Goal: Task Accomplishment & Management: Manage account settings

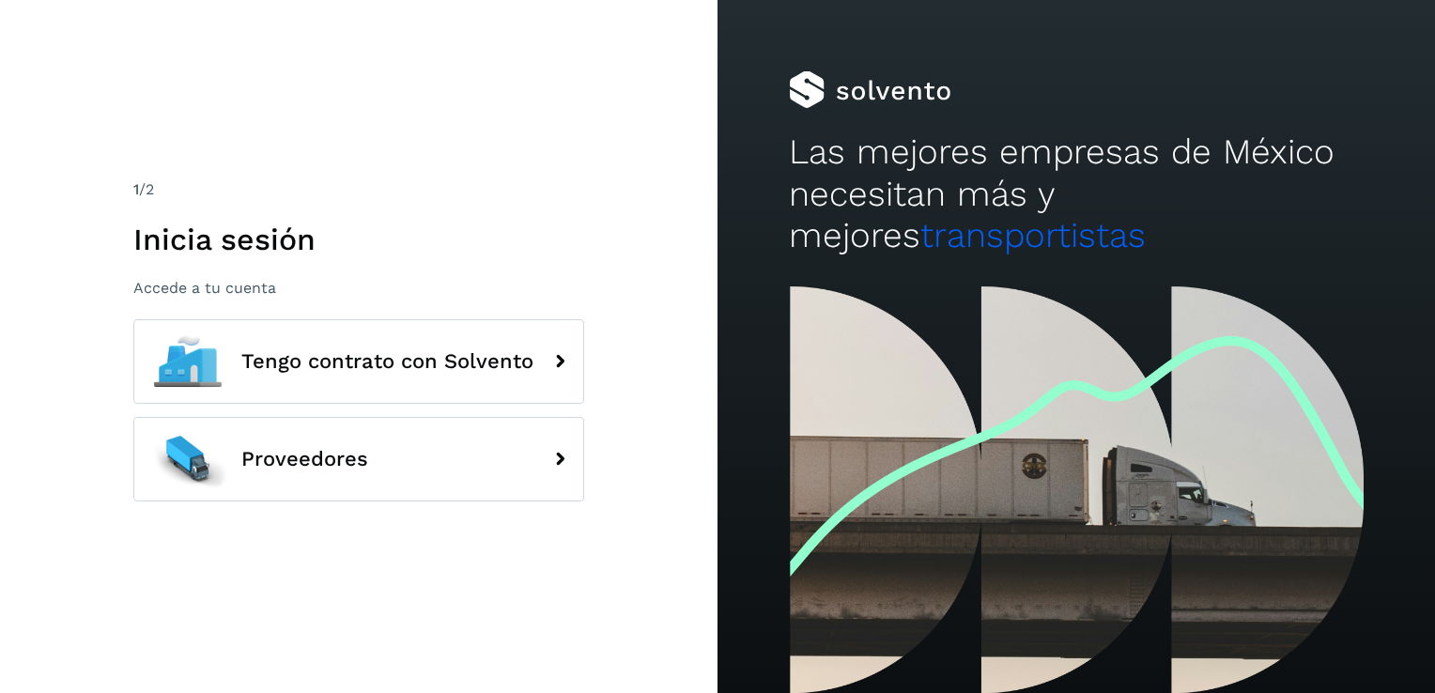
click at [586, 352] on div "1 /2 Inicia sesión Accede a tu cuenta Tengo contrato con Solvento Proveedores" at bounding box center [359, 346] width 718 height 693
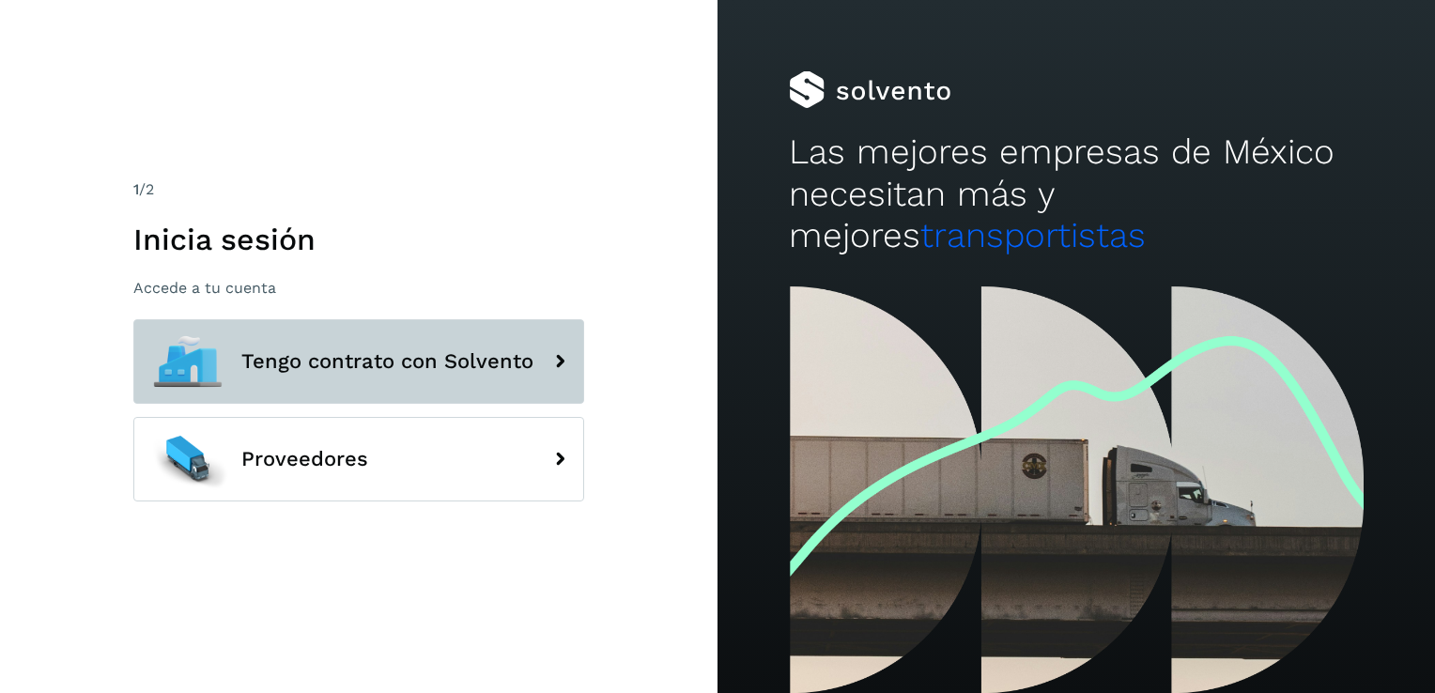
click at [564, 359] on icon at bounding box center [560, 362] width 38 height 38
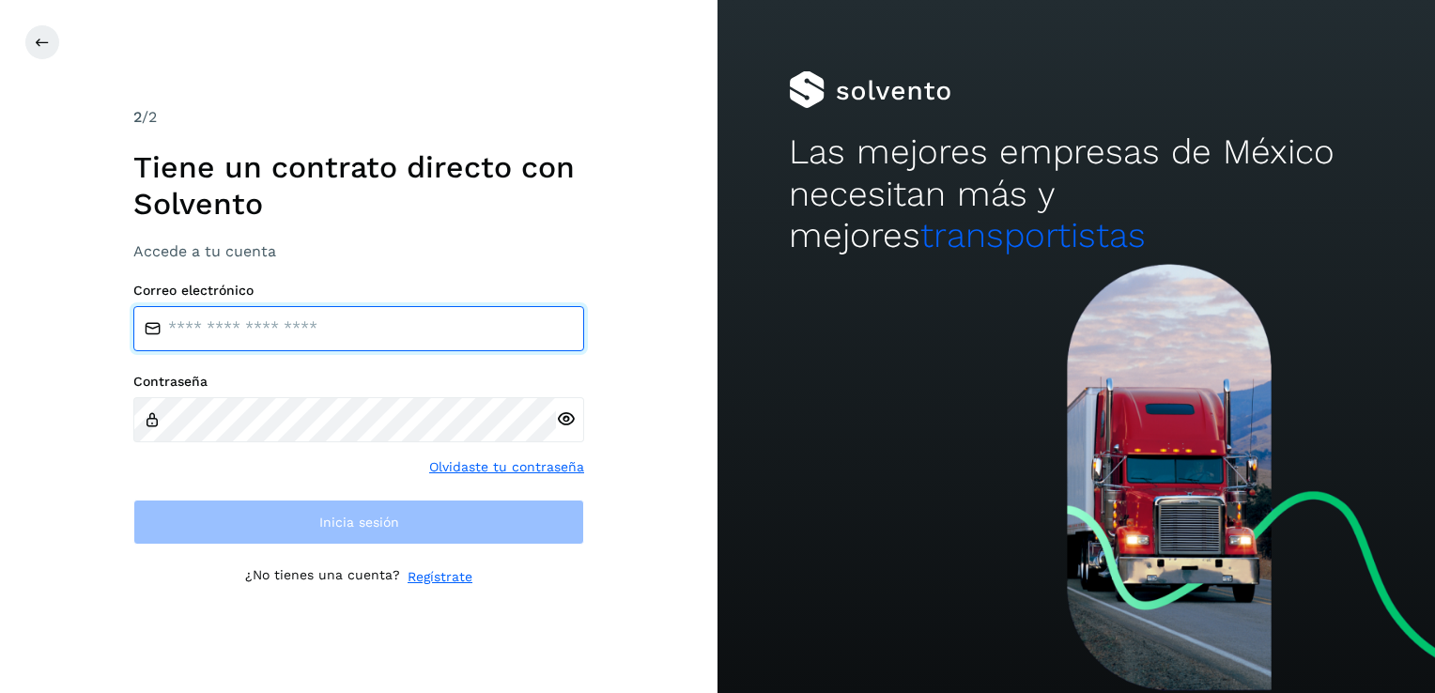
type input "**********"
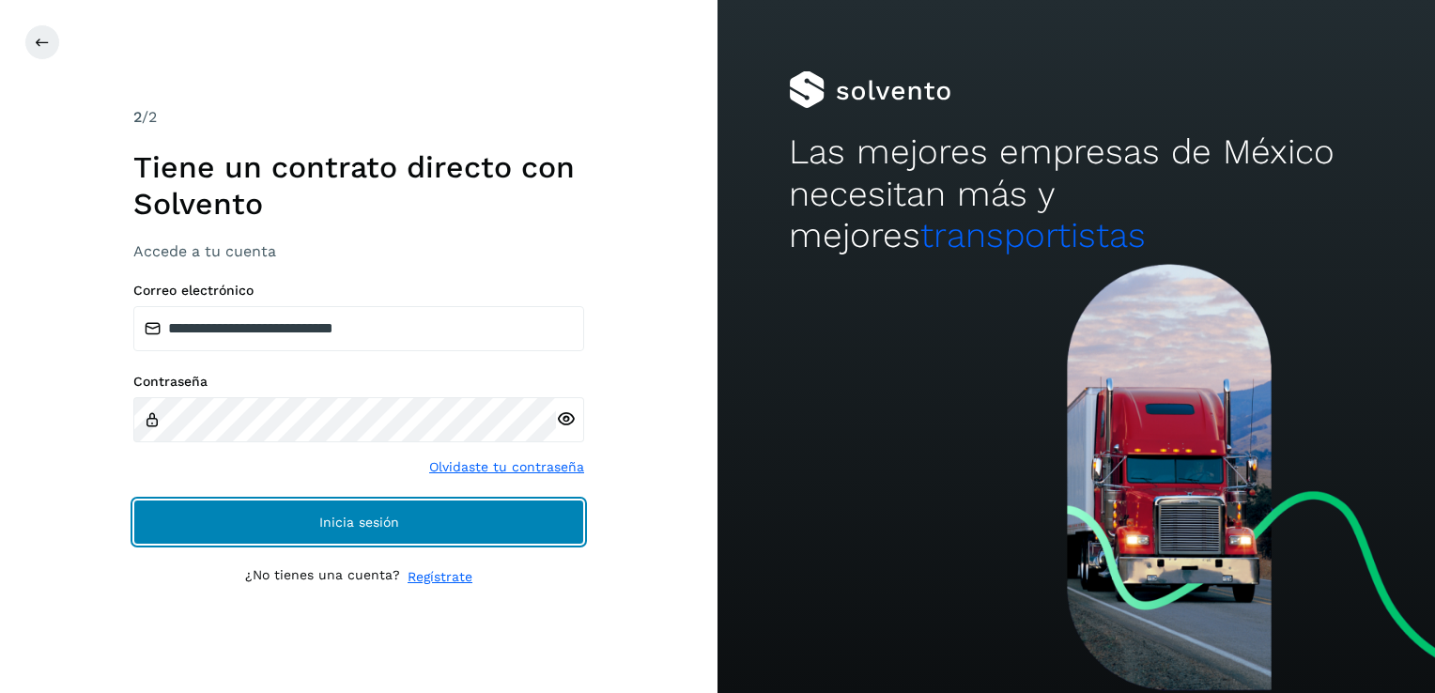
click at [316, 508] on button "Inicia sesión" at bounding box center [358, 522] width 451 height 45
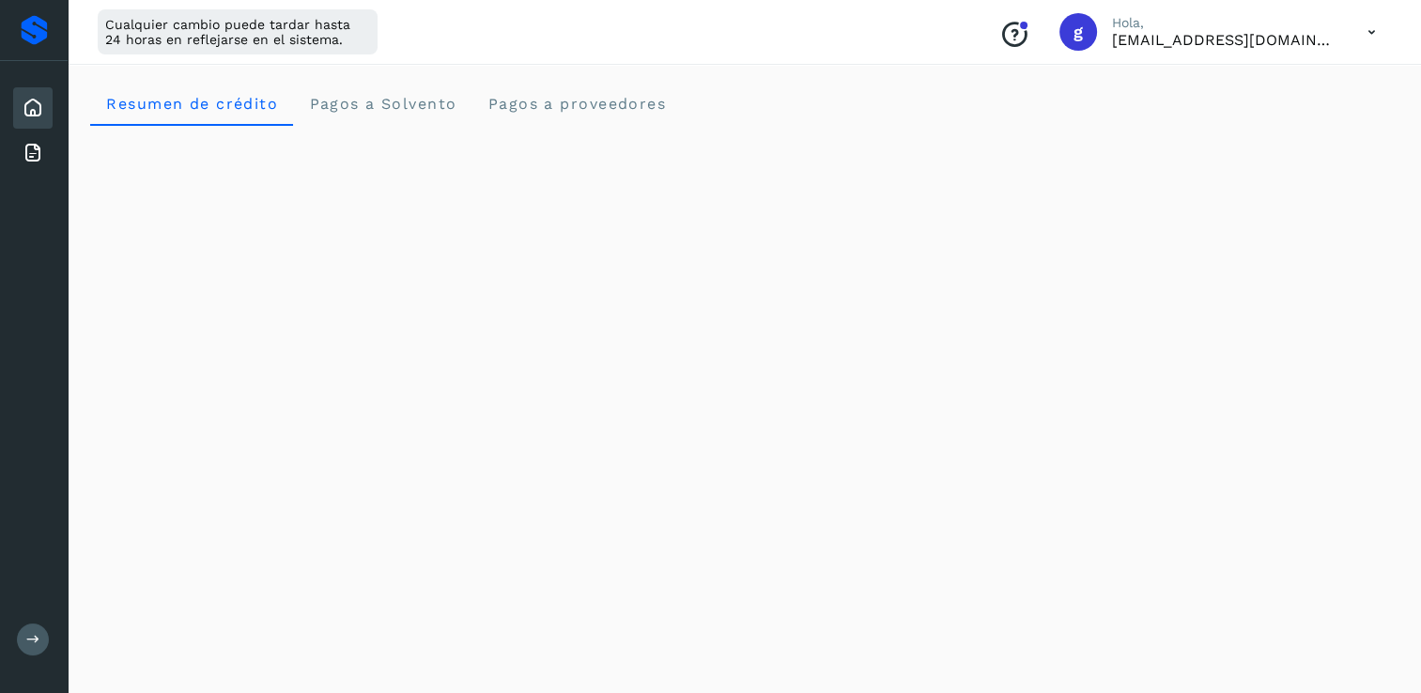
click at [1279, 23] on p "Hola," at bounding box center [1224, 23] width 225 height 16
click at [1364, 33] on icon at bounding box center [1372, 32] width 39 height 39
click at [1275, 126] on div "Cerrar sesión" at bounding box center [1279, 121] width 224 height 36
